Goal: Information Seeking & Learning: Find specific fact

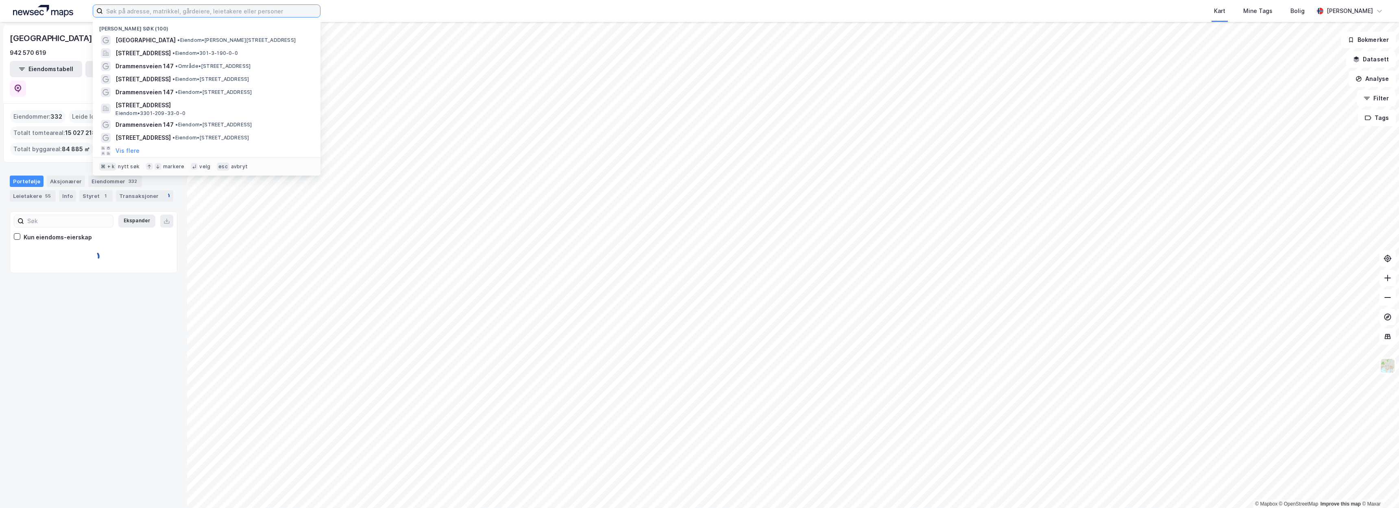
click at [226, 10] on input at bounding box center [211, 11] width 217 height 12
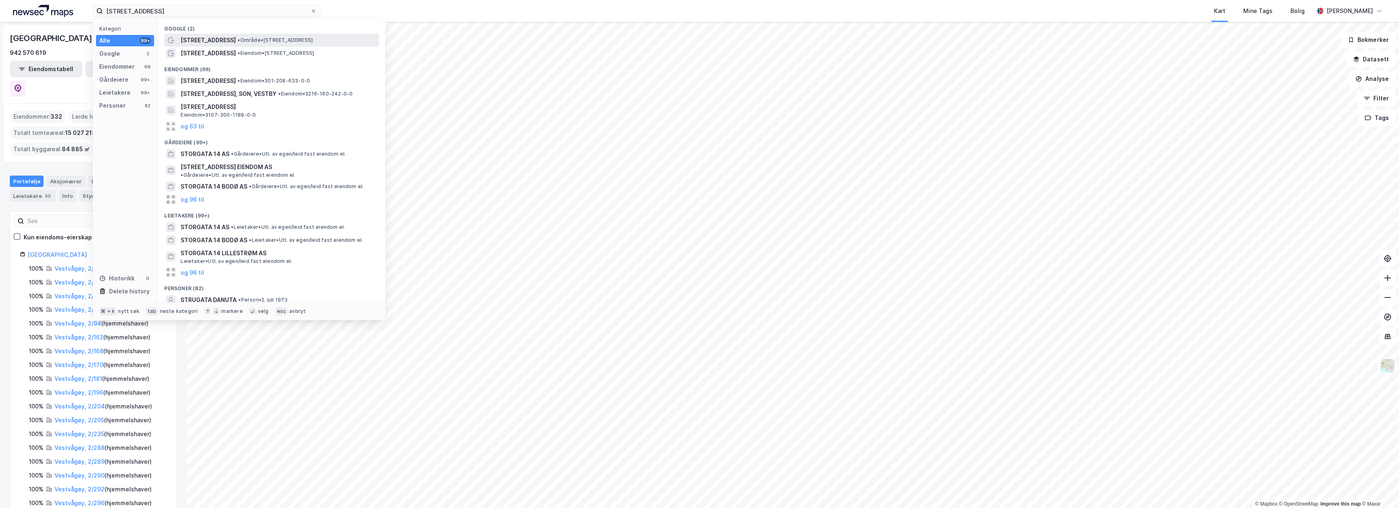
click at [270, 35] on div "Storgata 14 • Område • Storgata 14, 0184 Oslo" at bounding box center [271, 40] width 215 height 13
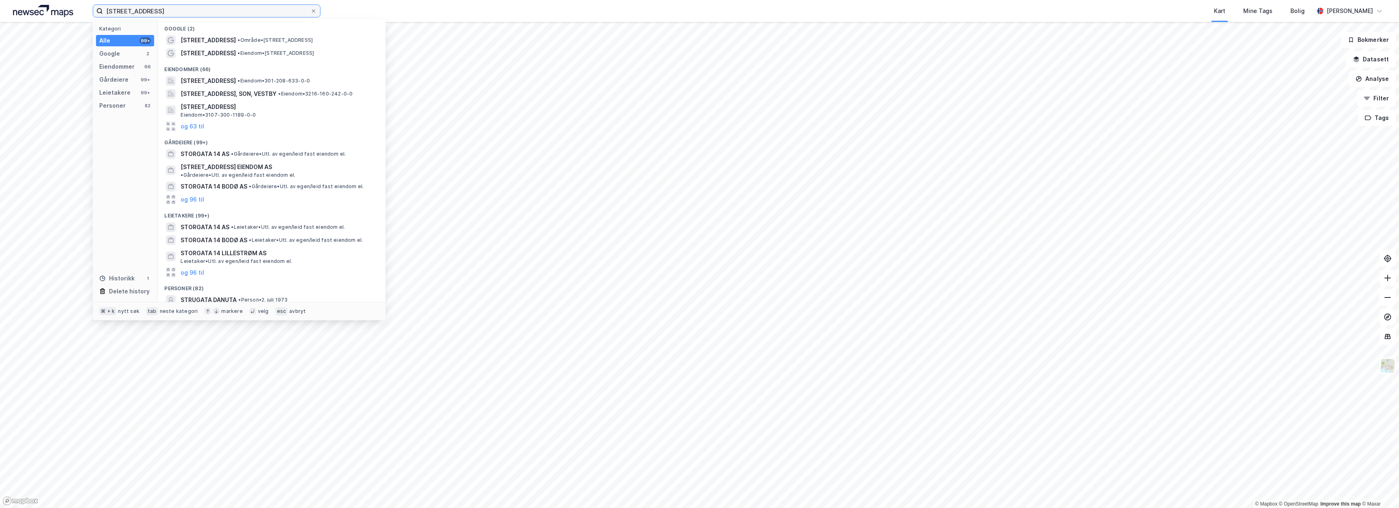
click at [245, 16] on input "storgata 14" at bounding box center [206, 11] width 207 height 12
click at [236, 85] on span "Storgata 14, 0184, OSLO, OSLO" at bounding box center [208, 81] width 55 height 10
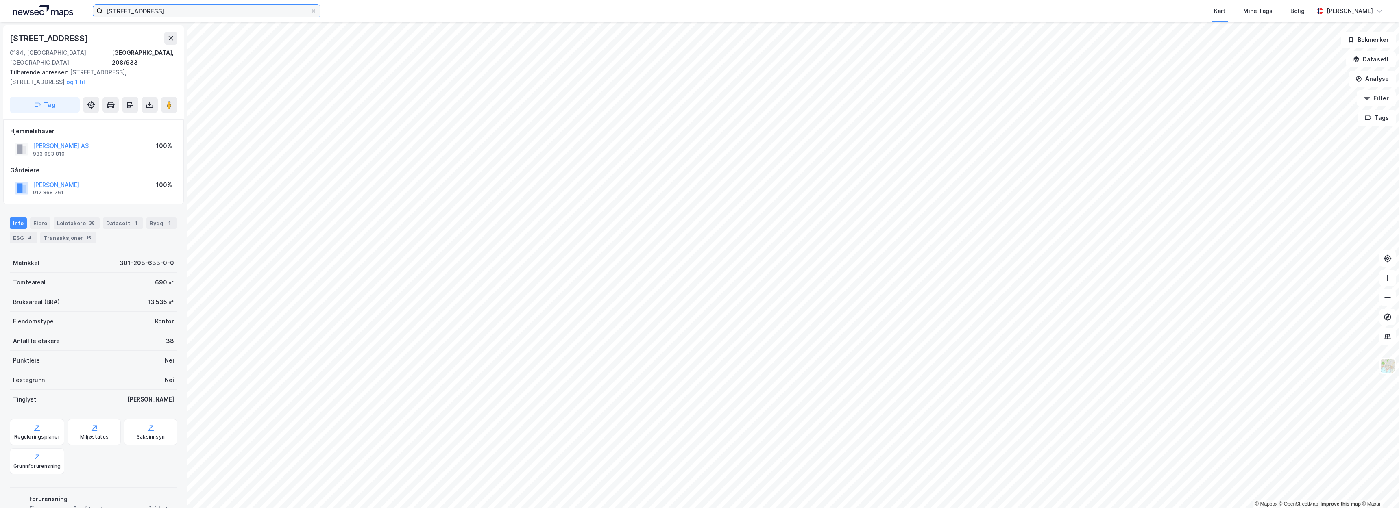
click at [168, 12] on input "storgata 14" at bounding box center [206, 11] width 207 height 12
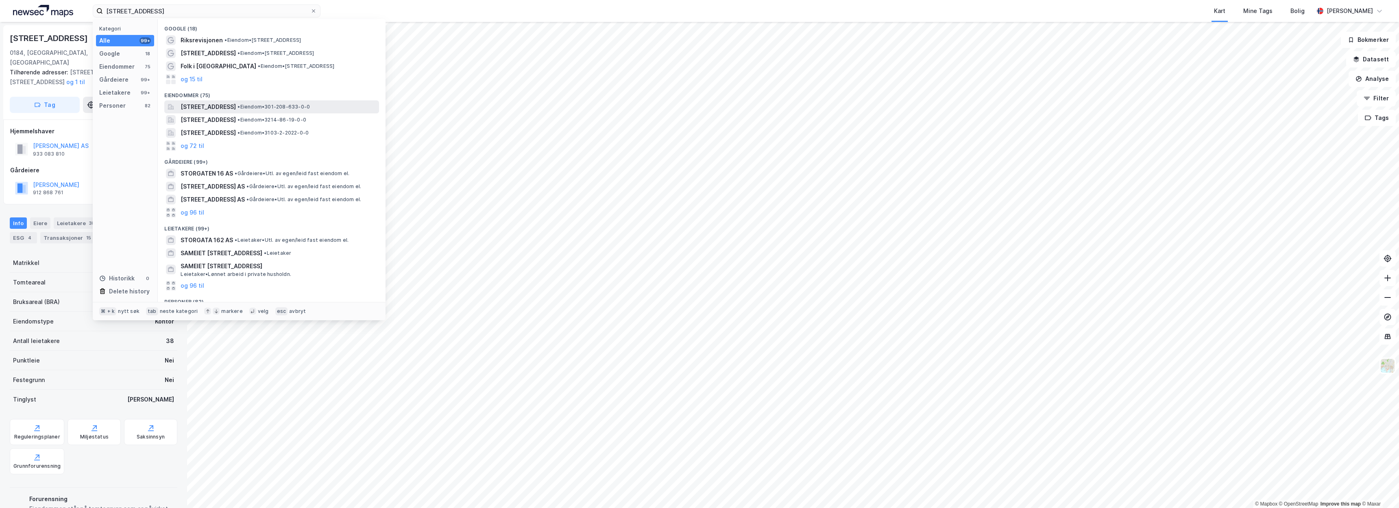
click at [282, 109] on span "• Eiendom • 301-208-633-0-0" at bounding box center [273, 107] width 72 height 7
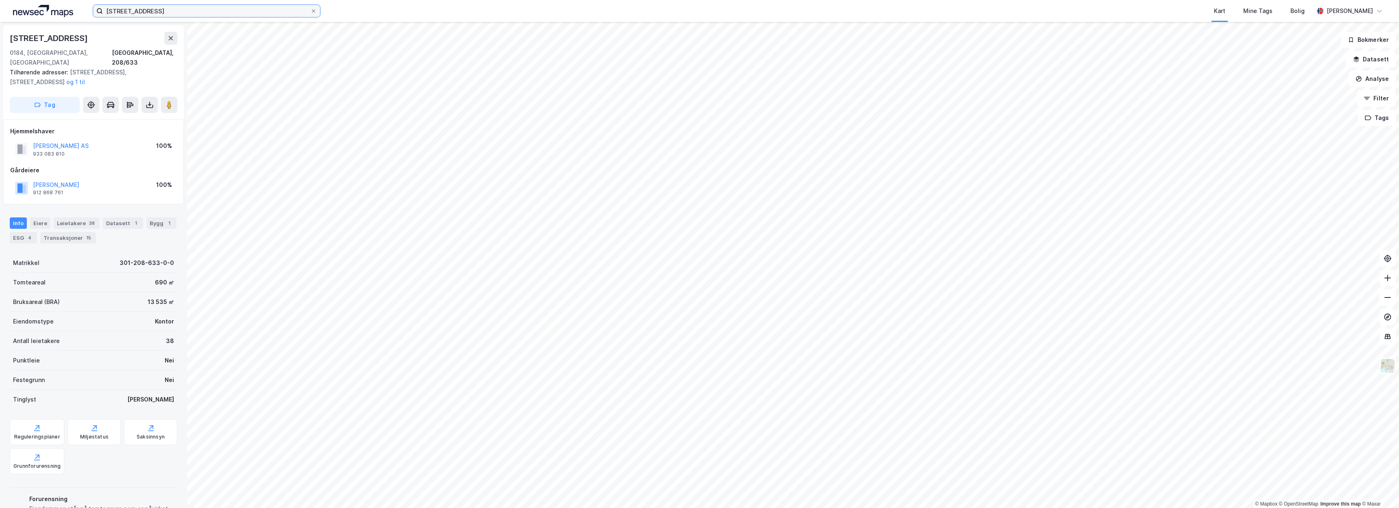
click at [208, 5] on input "storgata 16" at bounding box center [206, 11] width 207 height 12
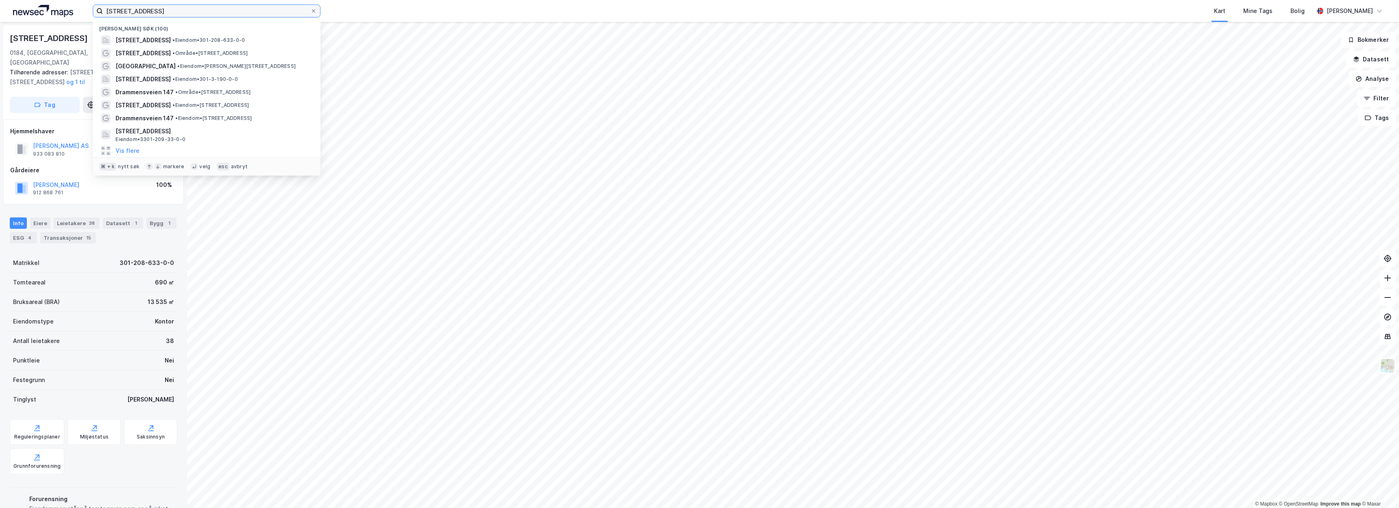
click at [171, 10] on input "storgata 16" at bounding box center [206, 11] width 207 height 12
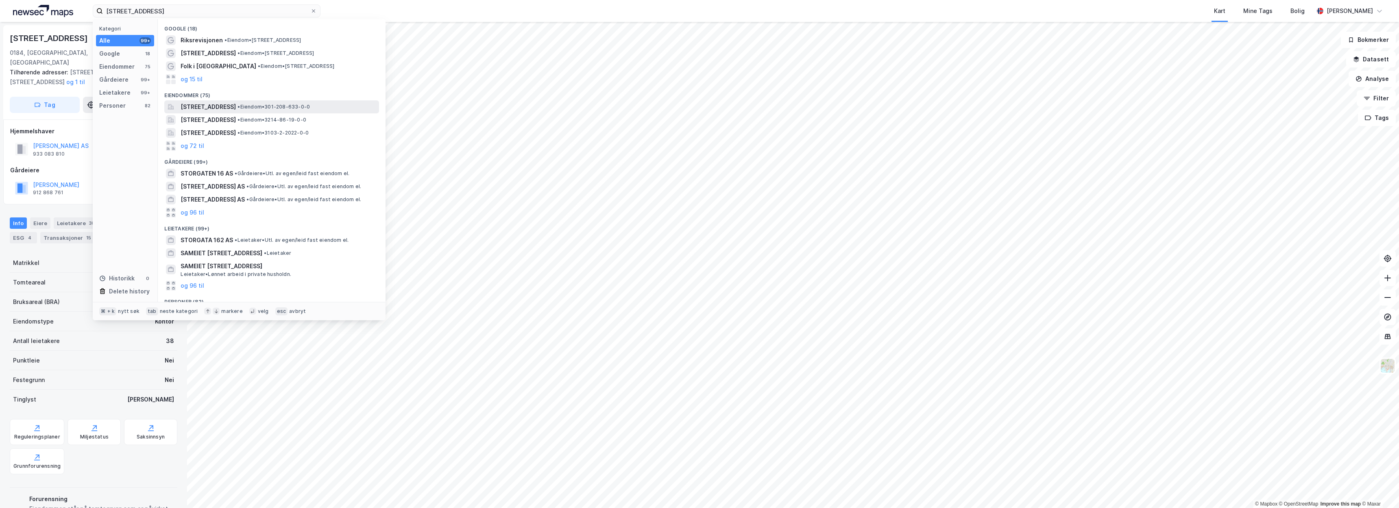
click at [310, 107] on span "• Eiendom • 301-208-633-0-0" at bounding box center [273, 107] width 72 height 7
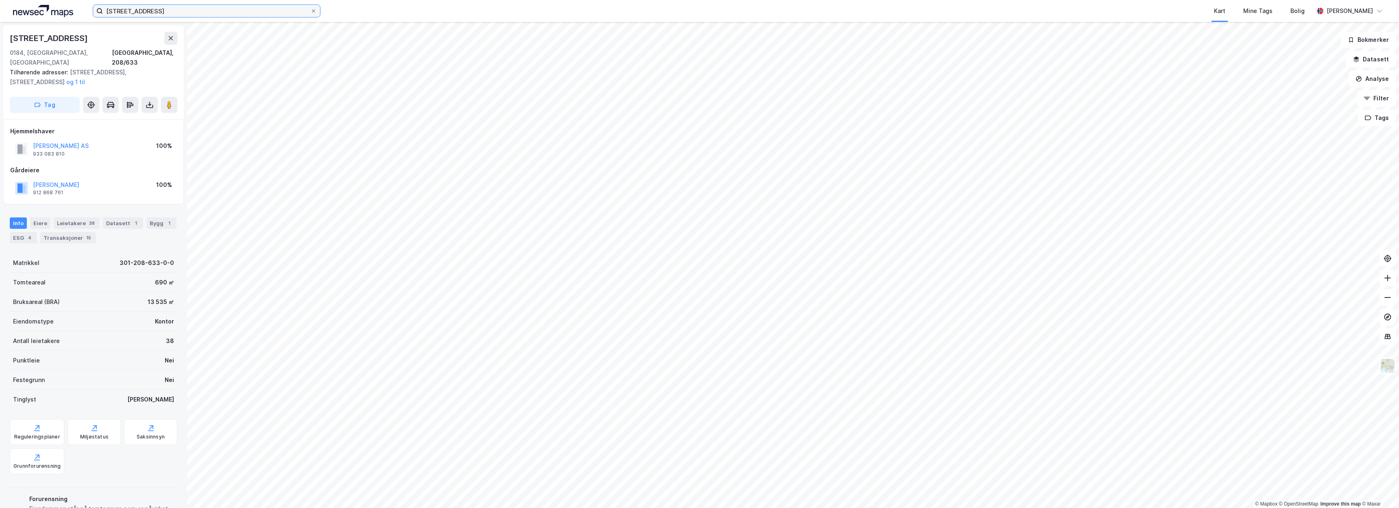
click at [178, 7] on input "storgata 16" at bounding box center [206, 11] width 207 height 12
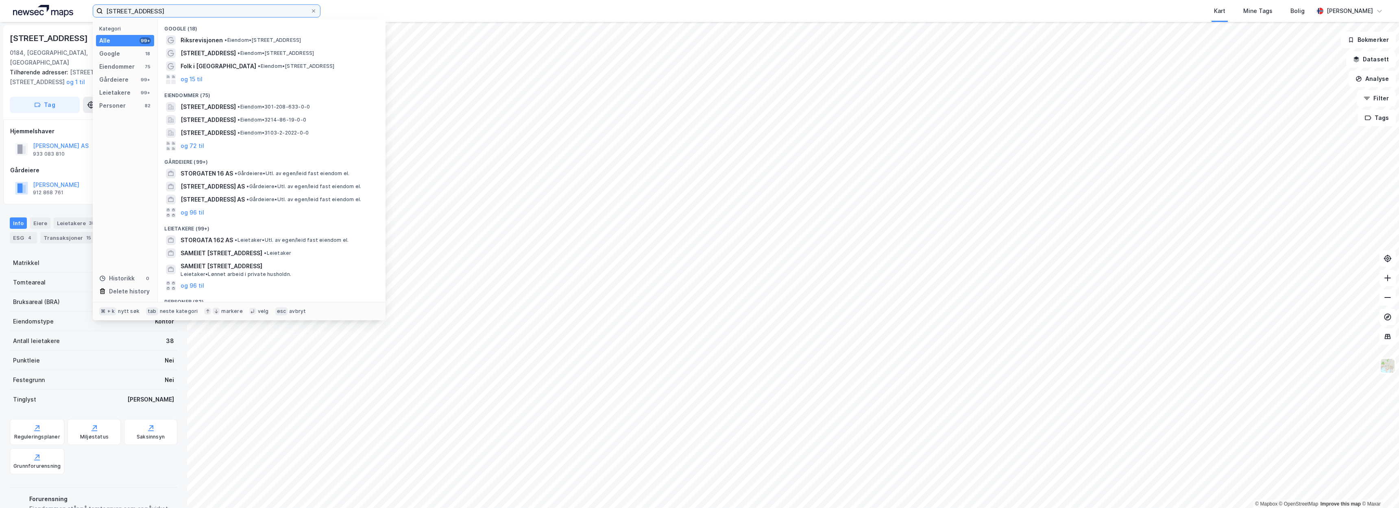
click at [178, 7] on input "storgata 16" at bounding box center [206, 11] width 207 height 12
click at [161, 10] on input "storgata 16" at bounding box center [206, 11] width 207 height 12
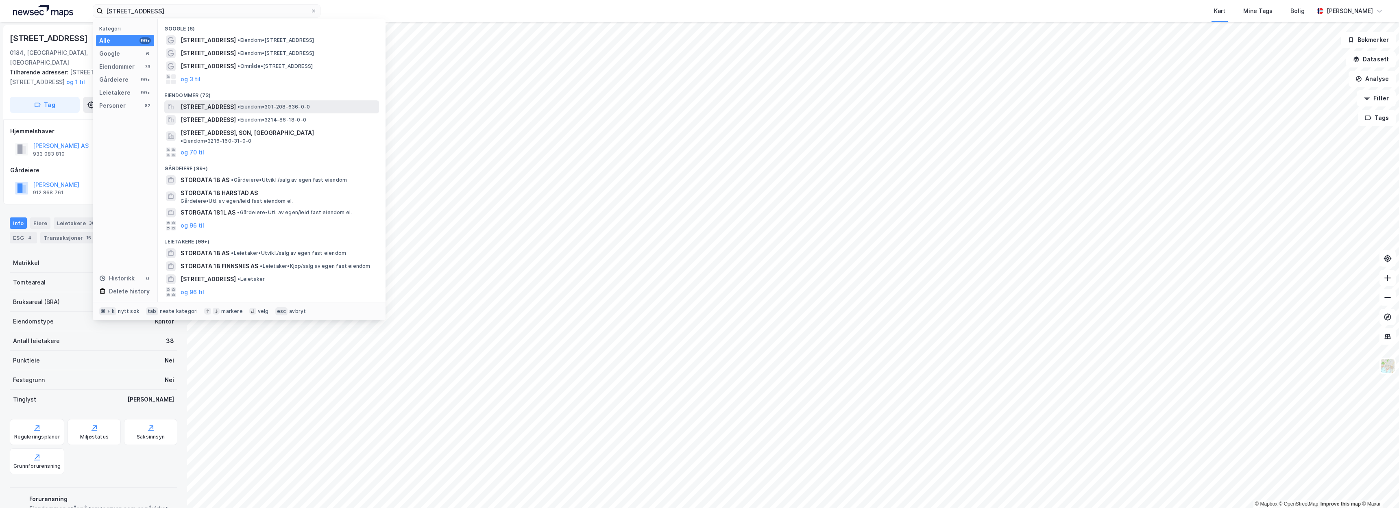
click at [235, 102] on span "Storgata 18, 0184, OSLO, OSLO" at bounding box center [208, 107] width 55 height 10
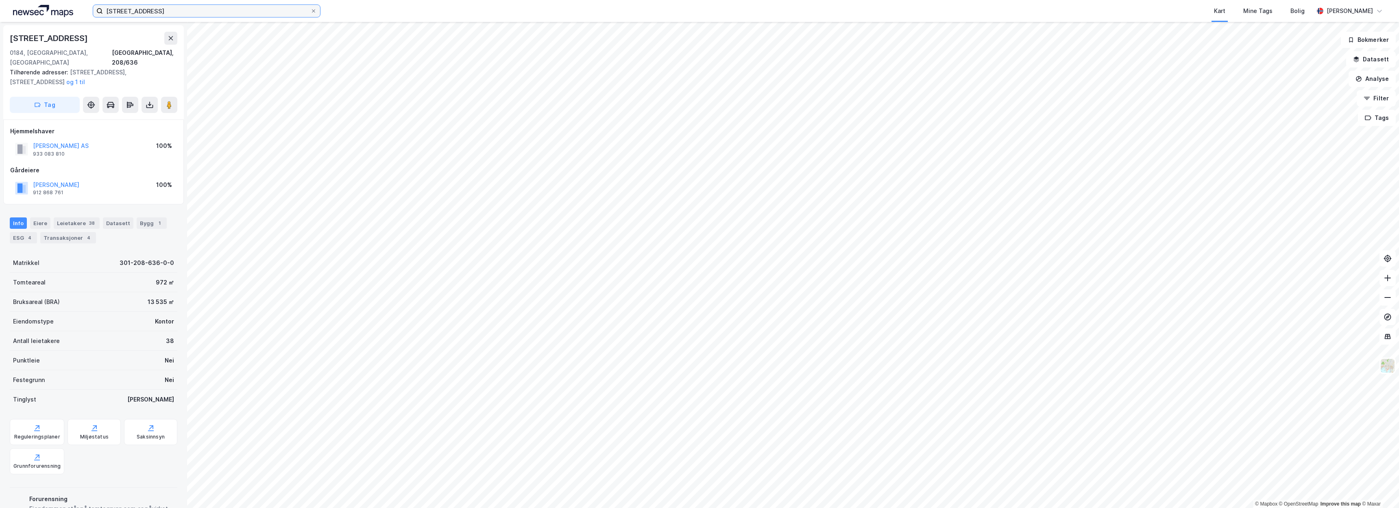
click at [154, 11] on input "storgata 18" at bounding box center [206, 11] width 207 height 12
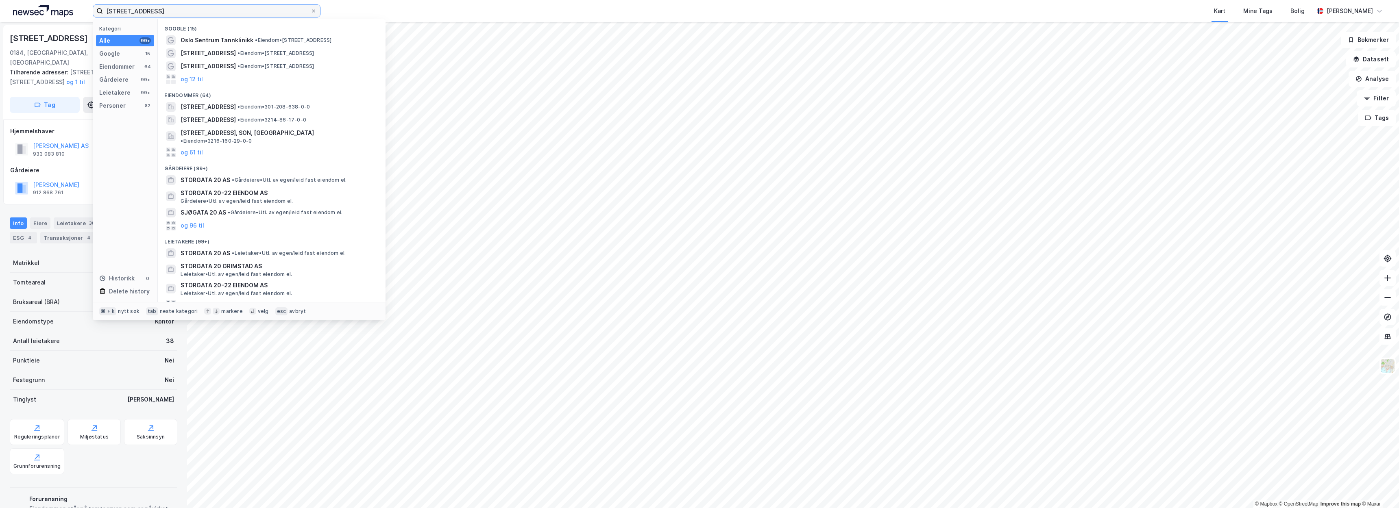
type input "storgata 20"
click at [231, 108] on span "Storgata 20, 0184, OSLO, OSLO" at bounding box center [208, 107] width 55 height 10
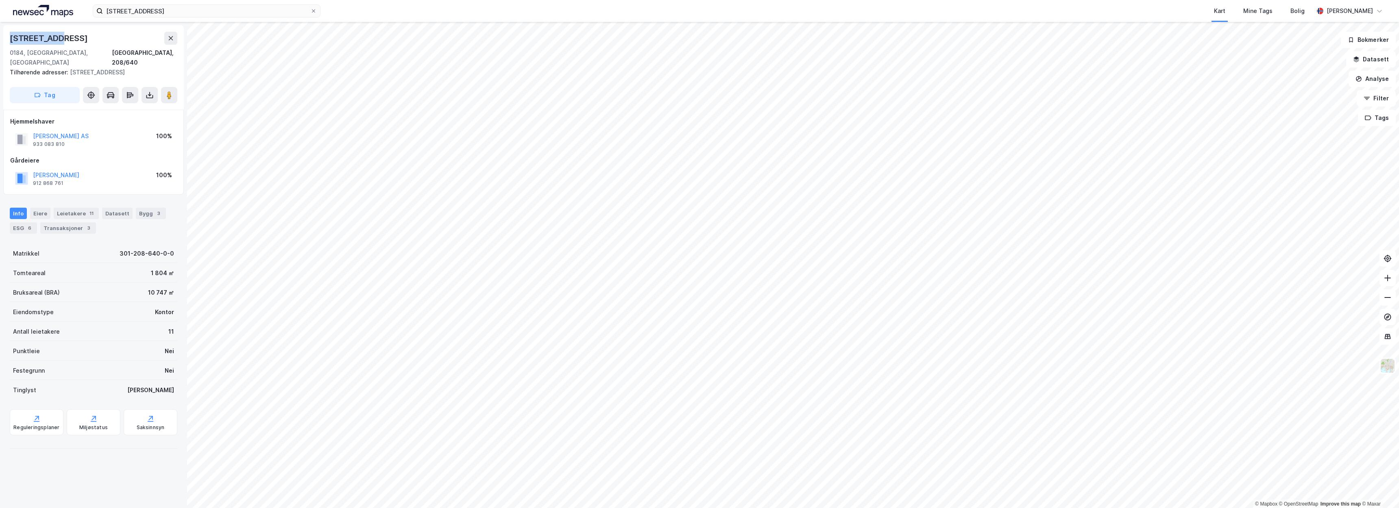
drag, startPoint x: 54, startPoint y: 39, endPoint x: 2, endPoint y: 37, distance: 52.1
click at [2, 37] on div "Storgata 22 0184, Oslo, Oslo Oslo, 208/640 Tilhørende adresser: Stenersgata 8 T…" at bounding box center [93, 265] width 187 height 486
copy div "Storgata 22"
